Goal: Find specific page/section: Find specific page/section

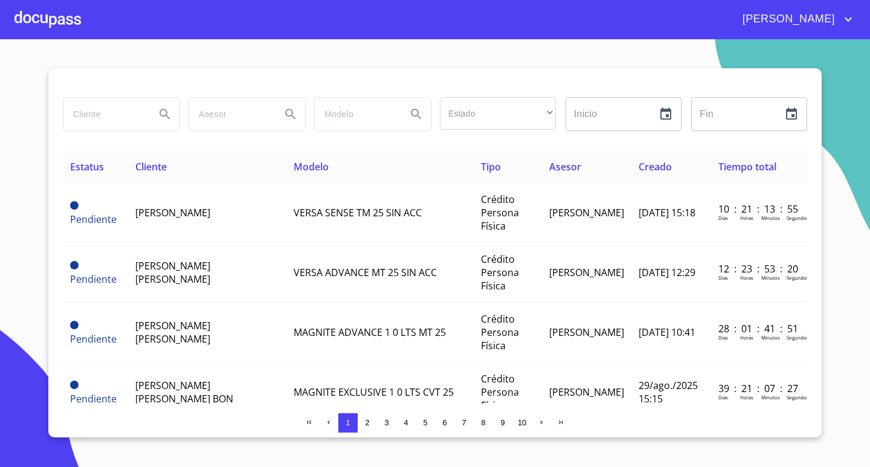
click at [36, 18] on div at bounding box center [47, 19] width 66 height 39
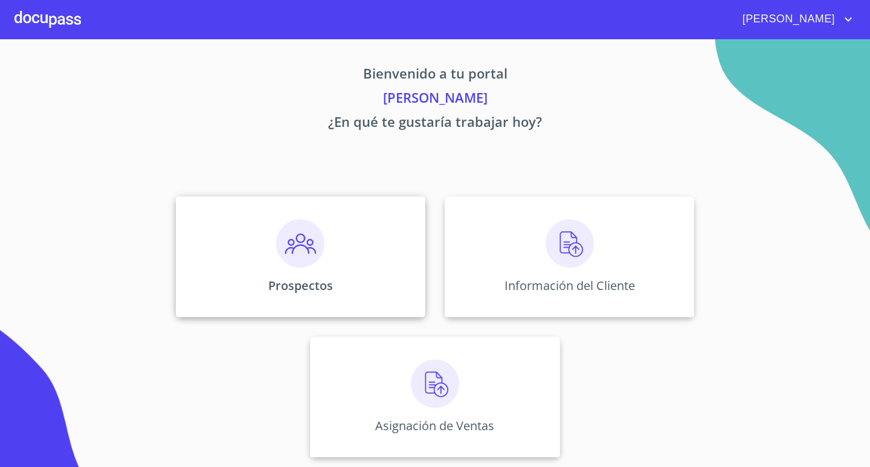
click at [251, 261] on div "Prospectos" at bounding box center [300, 256] width 249 height 121
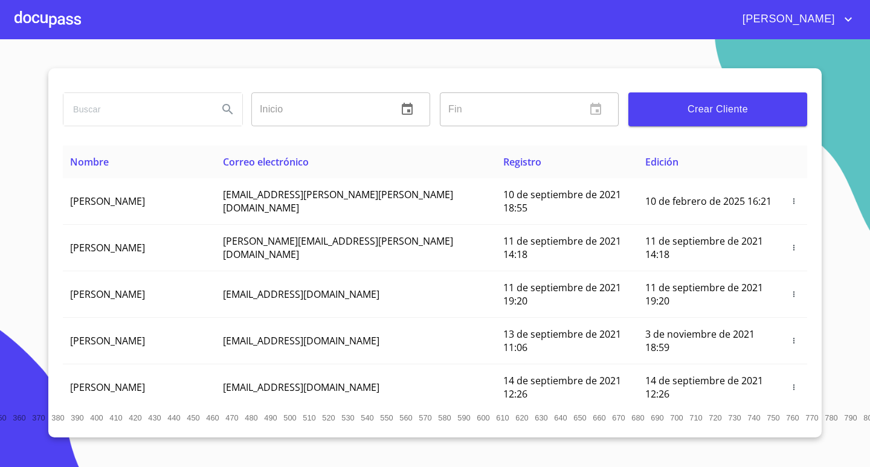
drag, startPoint x: 144, startPoint y: 116, endPoint x: 136, endPoint y: 117, distance: 7.3
click at [144, 115] on input "search" at bounding box center [135, 109] width 145 height 33
type input "[PERSON_NAME] DE [PERSON_NAME]"
